Goal: Transaction & Acquisition: Purchase product/service

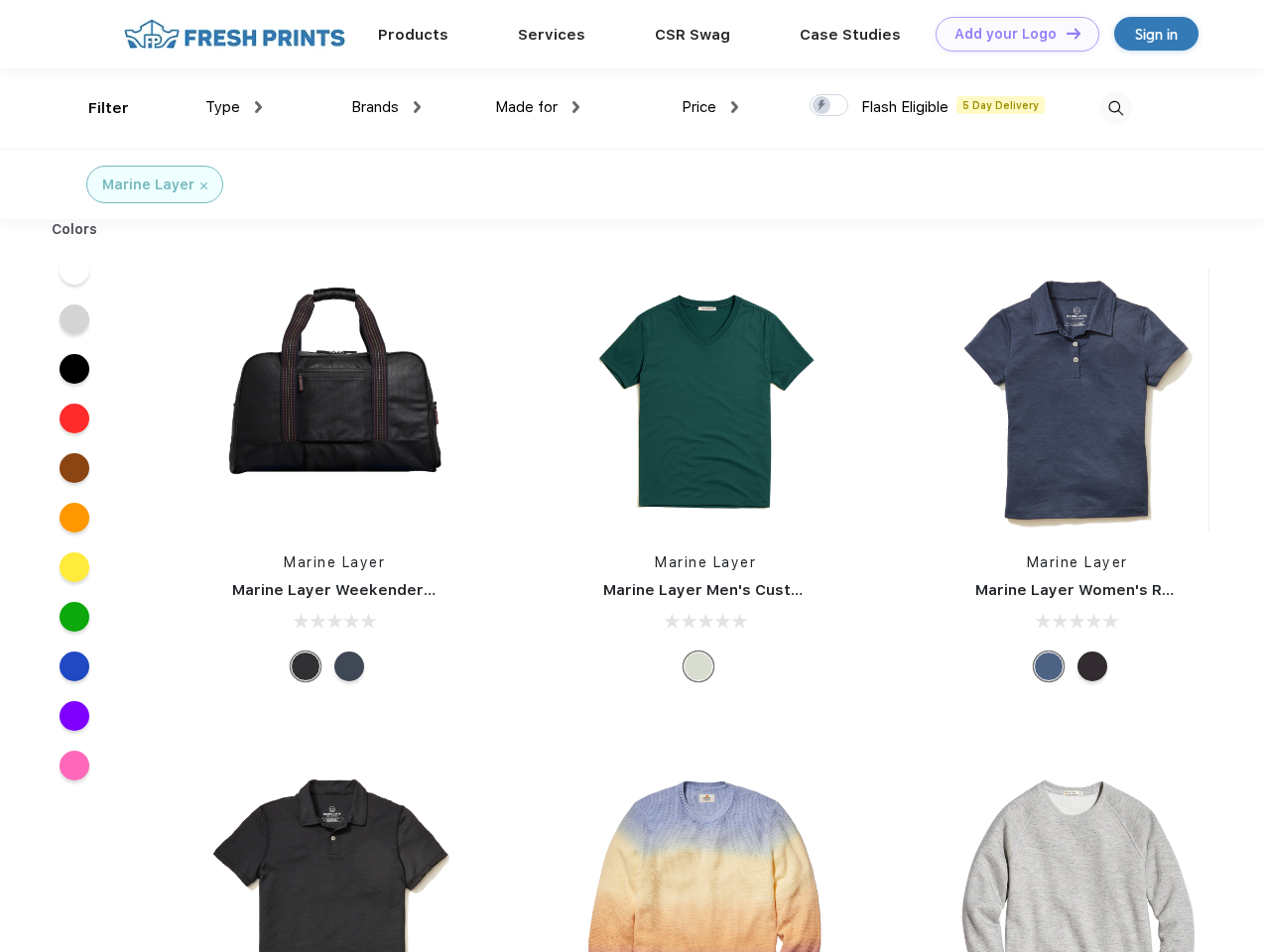
click at [1009, 34] on link "Add your Logo Design Tool" at bounding box center [1017, 34] width 164 height 35
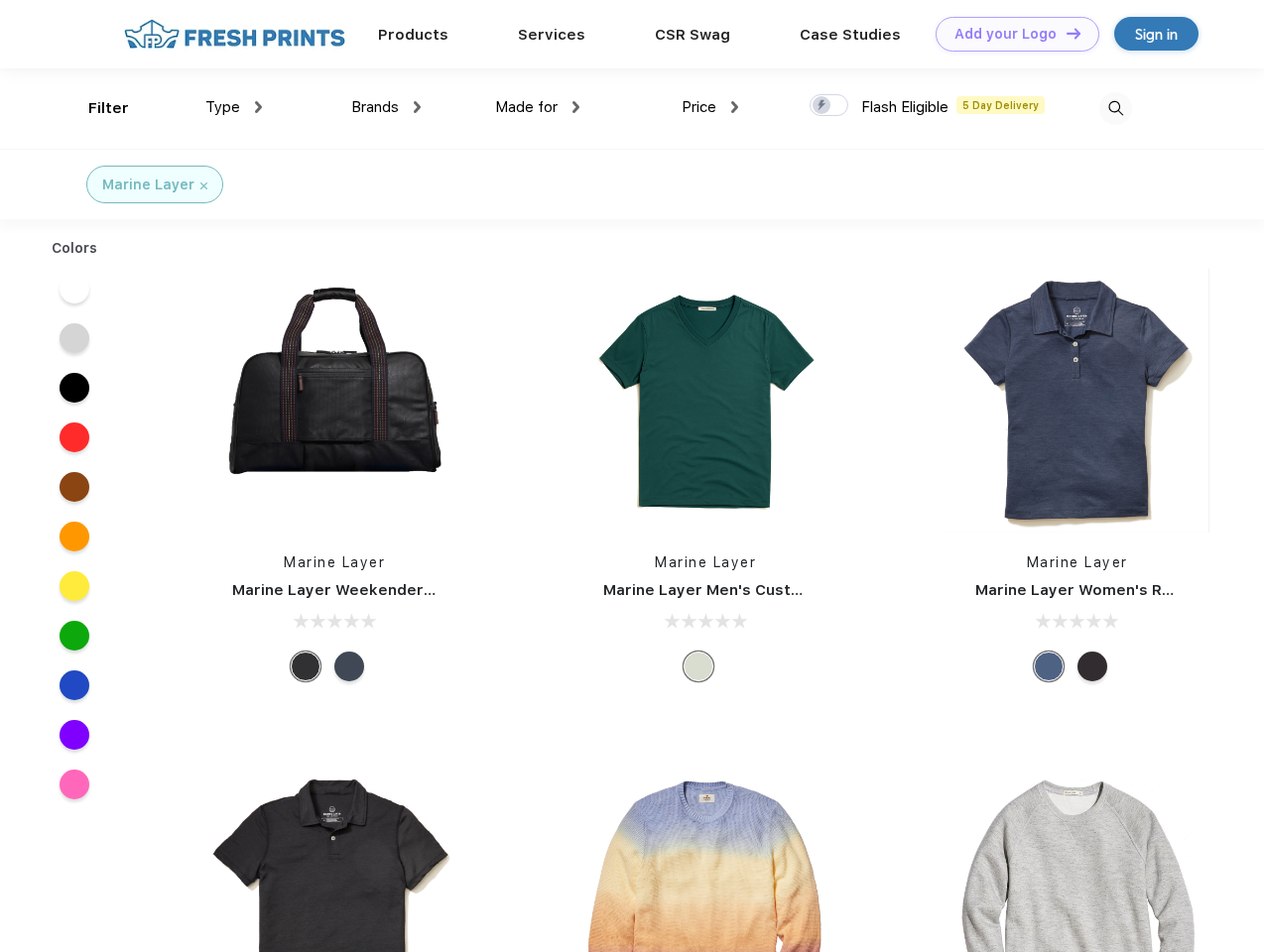
click at [0, 0] on div "Design Tool" at bounding box center [0, 0] width 0 height 0
click at [1064, 33] on link "Add your Logo Design Tool" at bounding box center [1017, 34] width 164 height 35
click at [95, 108] on div "Filter" at bounding box center [108, 108] width 41 height 23
click at [234, 107] on span "Type" at bounding box center [223, 107] width 35 height 18
click at [385, 107] on span "Brands" at bounding box center [375, 107] width 48 height 18
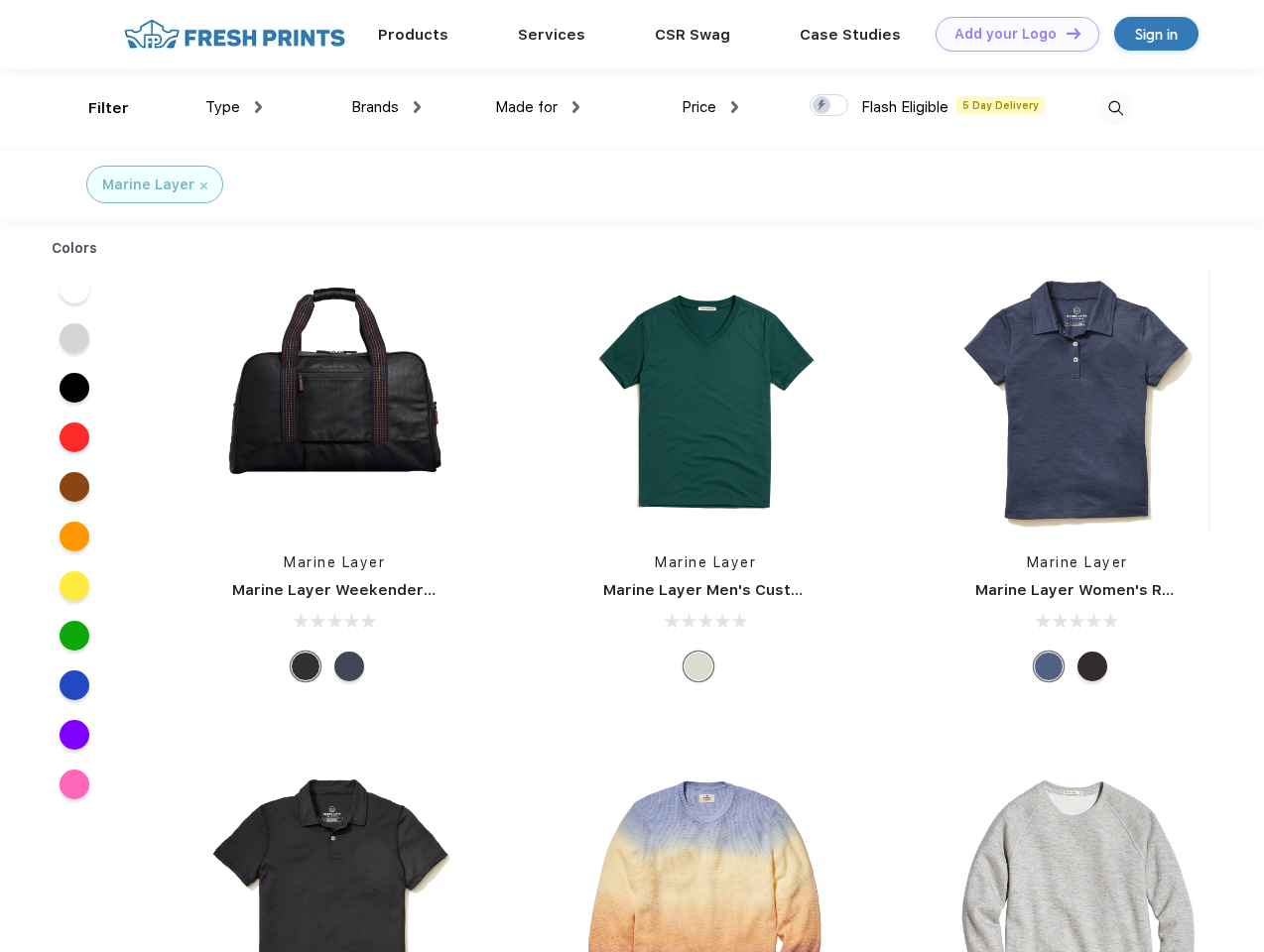
click at [537, 107] on span "Made for" at bounding box center [526, 107] width 63 height 18
click at [710, 107] on span "Price" at bounding box center [698, 107] width 35 height 18
click at [829, 106] on div at bounding box center [829, 105] width 39 height 22
click at [823, 106] on input "checkbox" at bounding box center [816, 99] width 13 height 13
click at [1115, 108] on img at bounding box center [1115, 108] width 33 height 33
